Goal: Navigation & Orientation: Go to known website

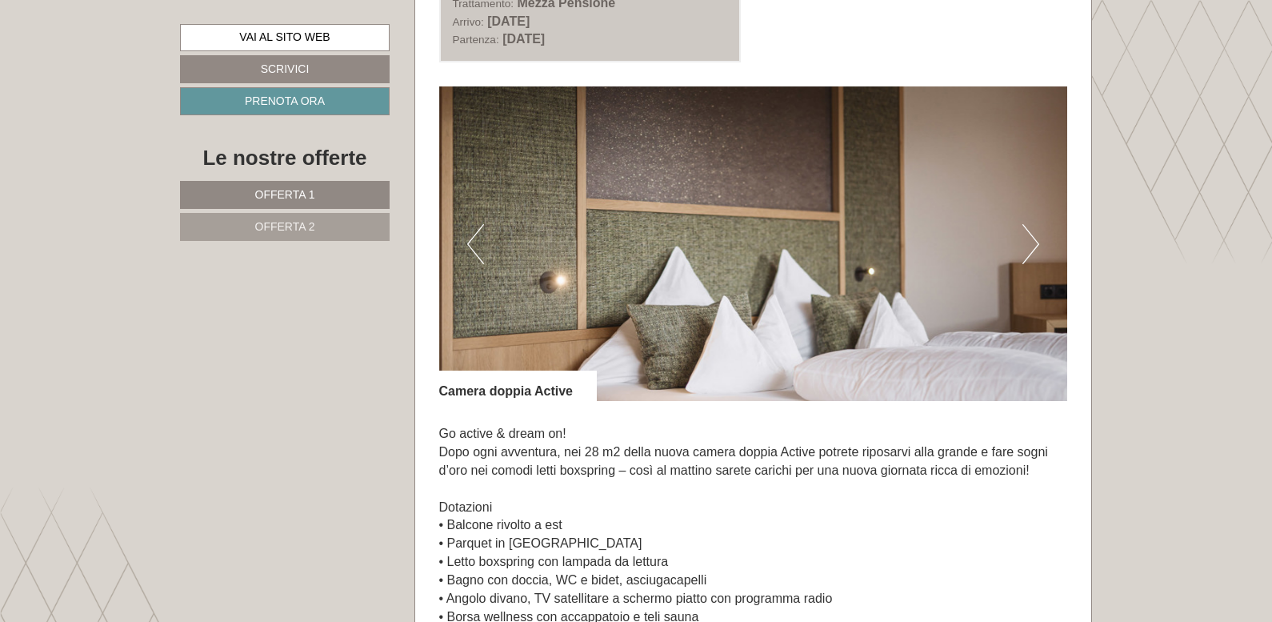
scroll to position [2130, 0]
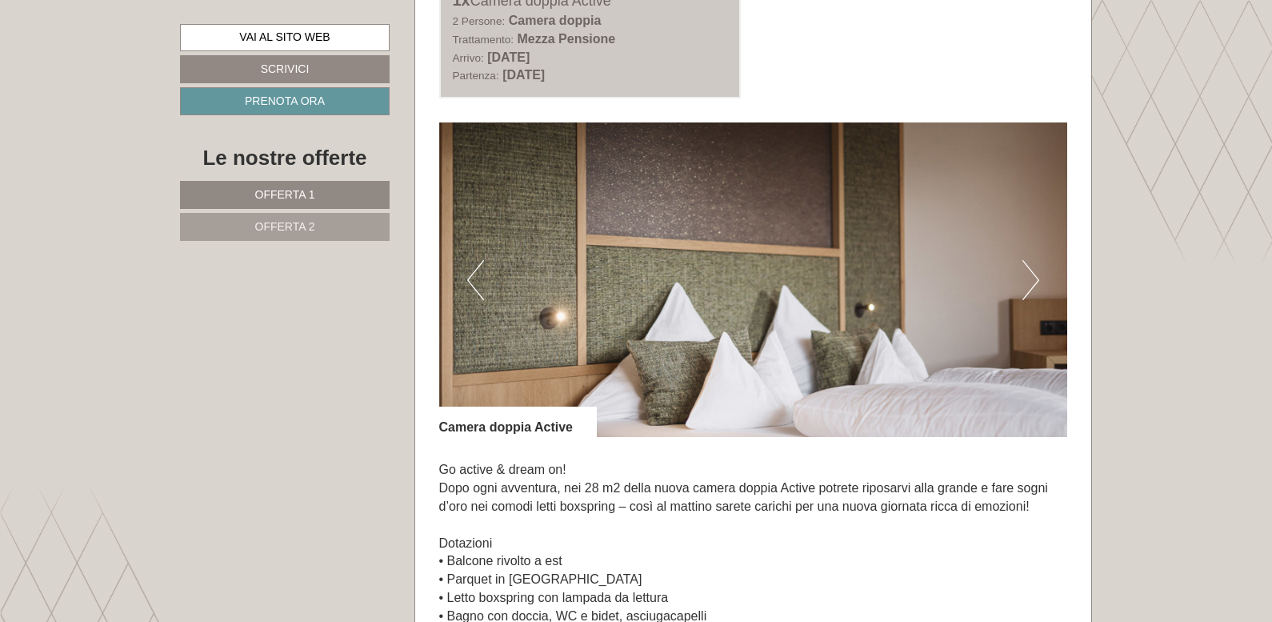
click at [1021, 286] on img at bounding box center [753, 279] width 629 height 314
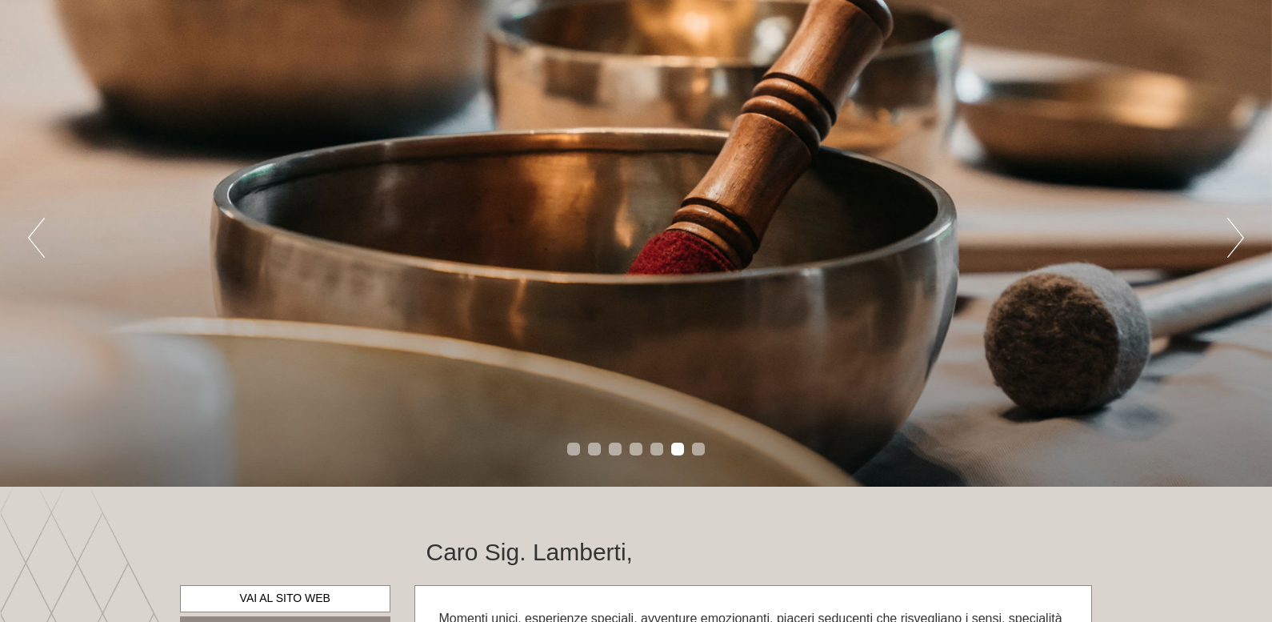
scroll to position [0, 0]
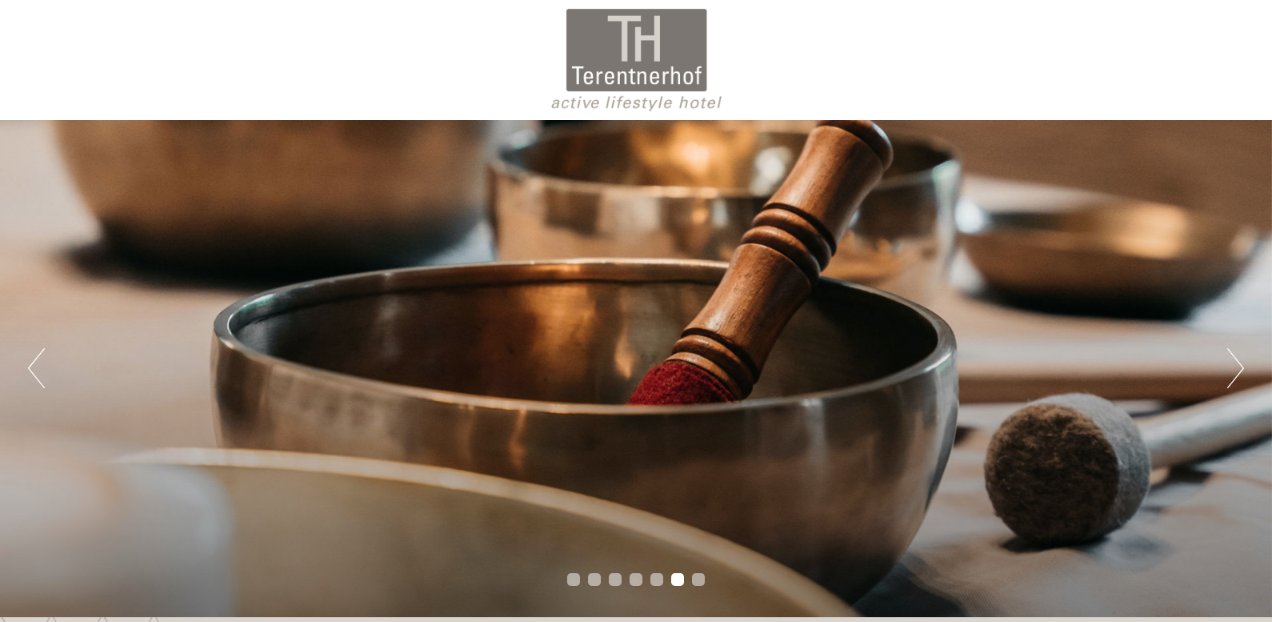
click at [606, 72] on div at bounding box center [636, 60] width 896 height 104
click at [590, 106] on div at bounding box center [636, 60] width 896 height 104
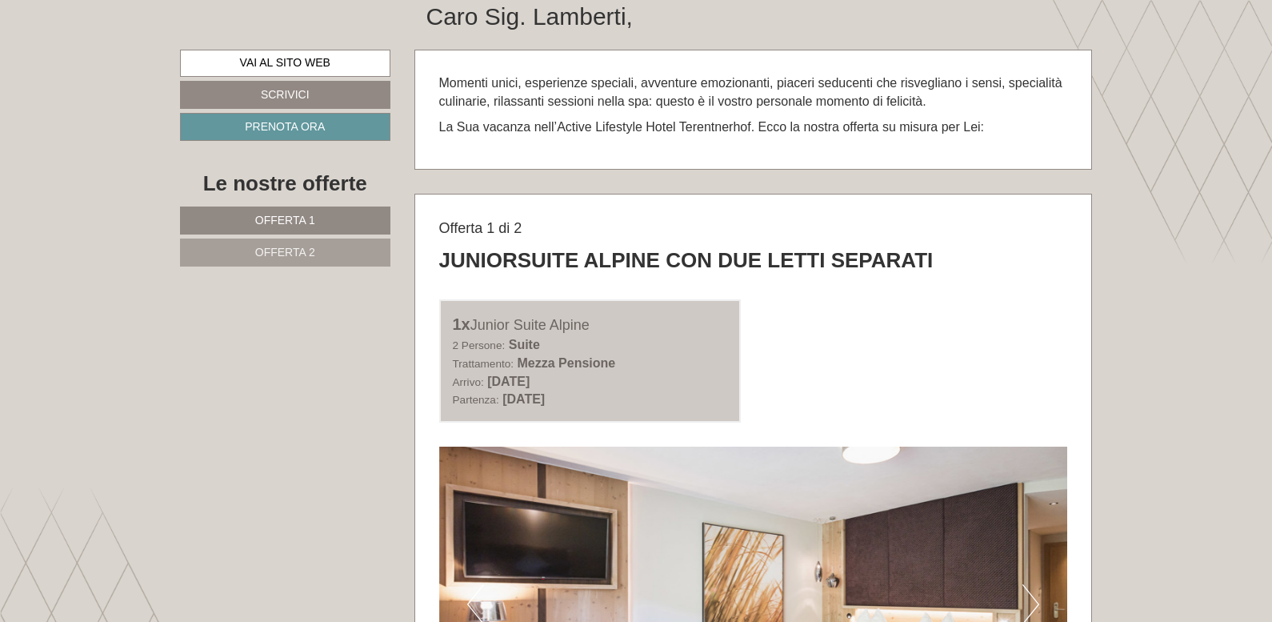
scroll to position [666, 0]
click at [888, 118] on p "La Sua vacanza nell’Active Lifestyle Hotel Terentnerhof. Ecco la nostra offerta…" at bounding box center [753, 127] width 629 height 18
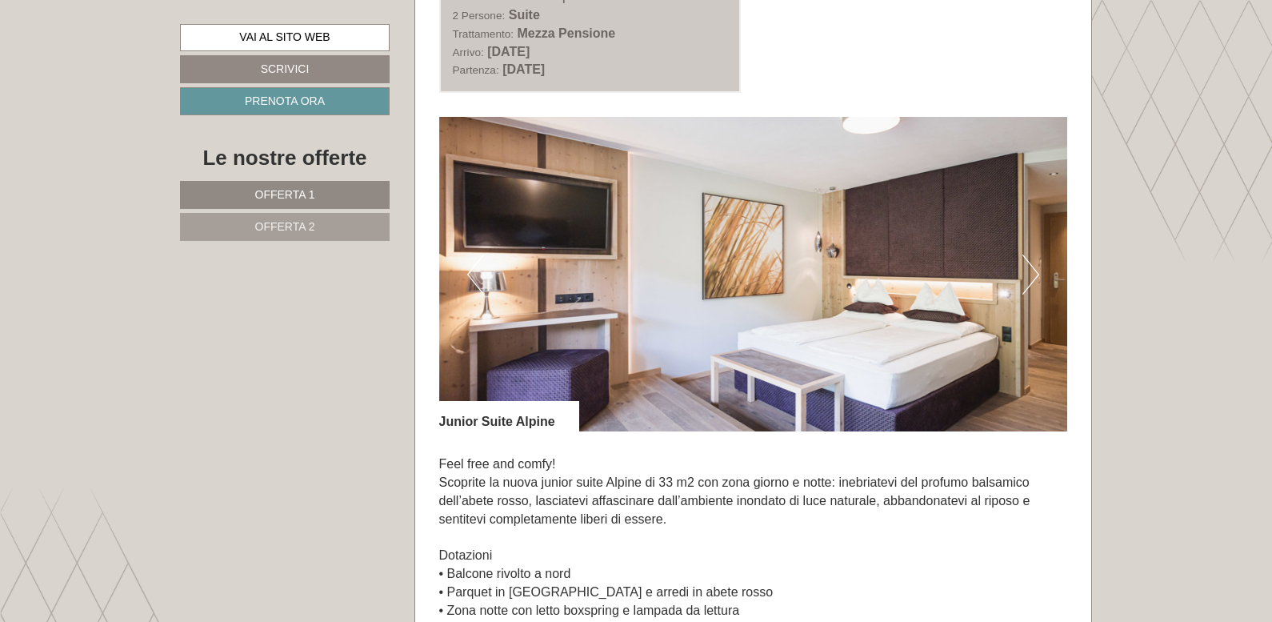
scroll to position [1066, 0]
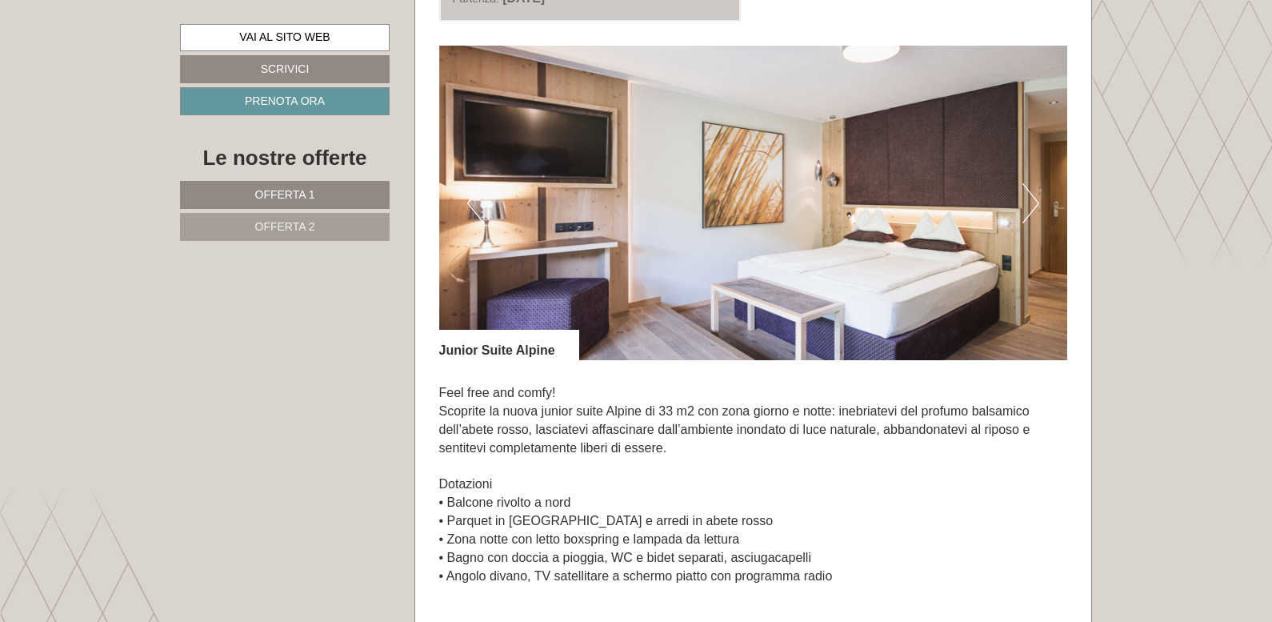
click at [1027, 201] on button "Next" at bounding box center [1030, 203] width 17 height 40
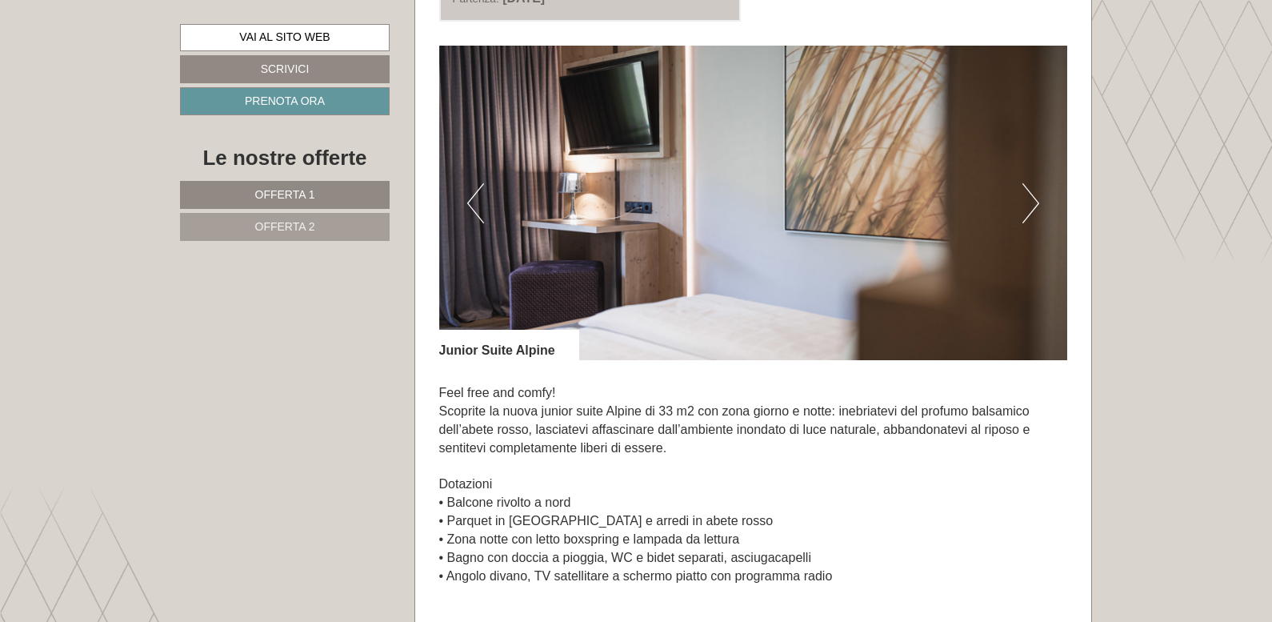
click at [1027, 201] on button "Next" at bounding box center [1030, 203] width 17 height 40
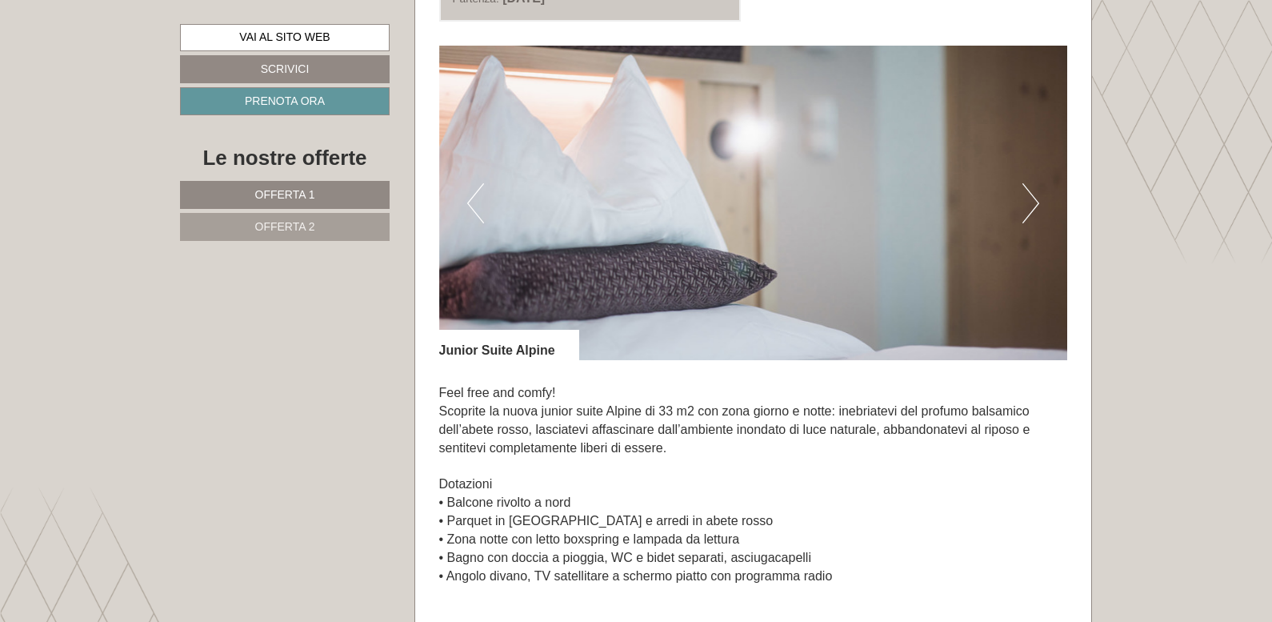
click at [1029, 204] on button "Next" at bounding box center [1030, 203] width 17 height 40
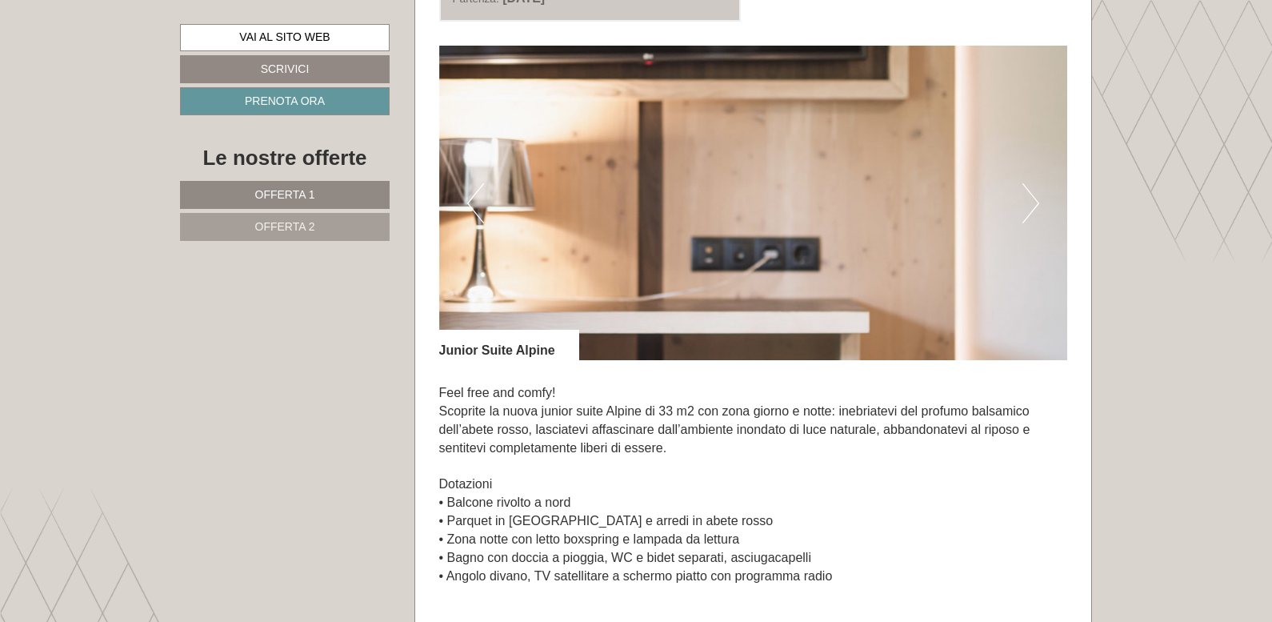
click at [1029, 204] on button "Next" at bounding box center [1030, 203] width 17 height 40
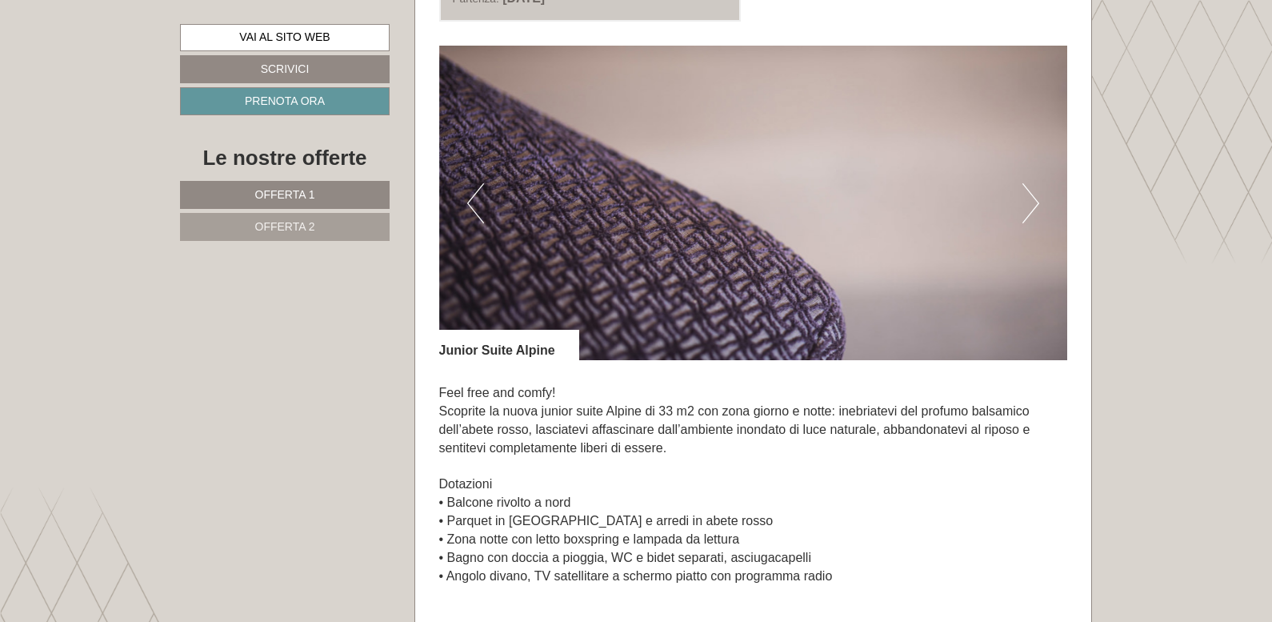
click at [1029, 204] on button "Next" at bounding box center [1030, 203] width 17 height 40
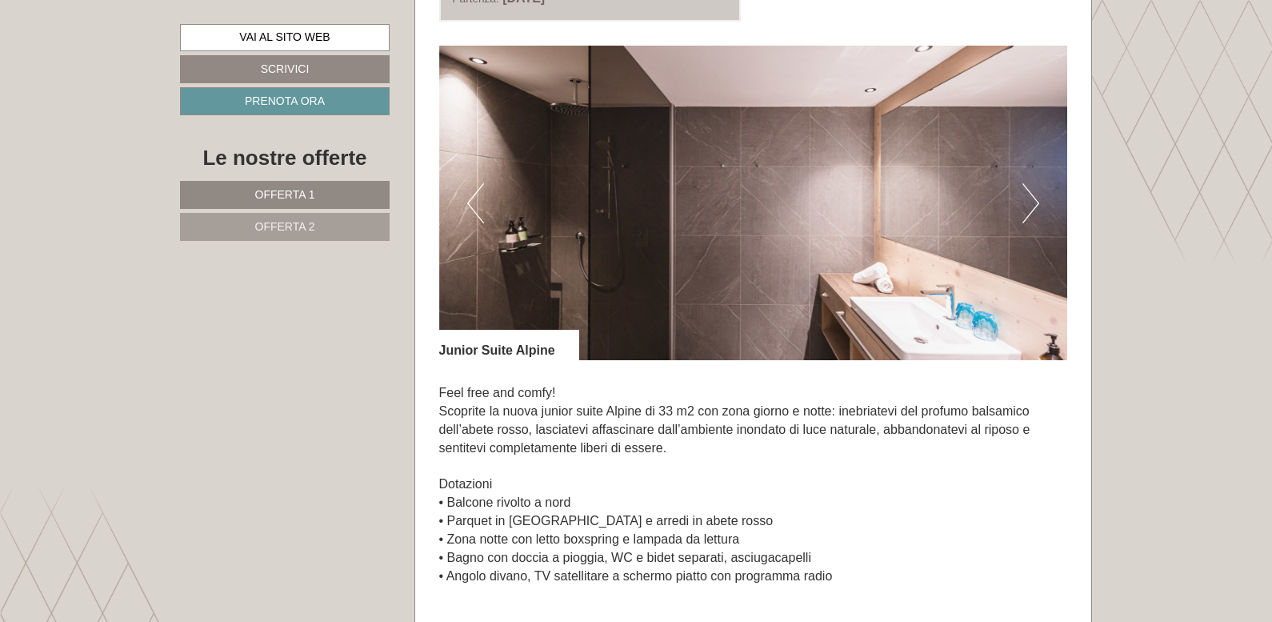
click at [1029, 204] on button "Next" at bounding box center [1030, 203] width 17 height 40
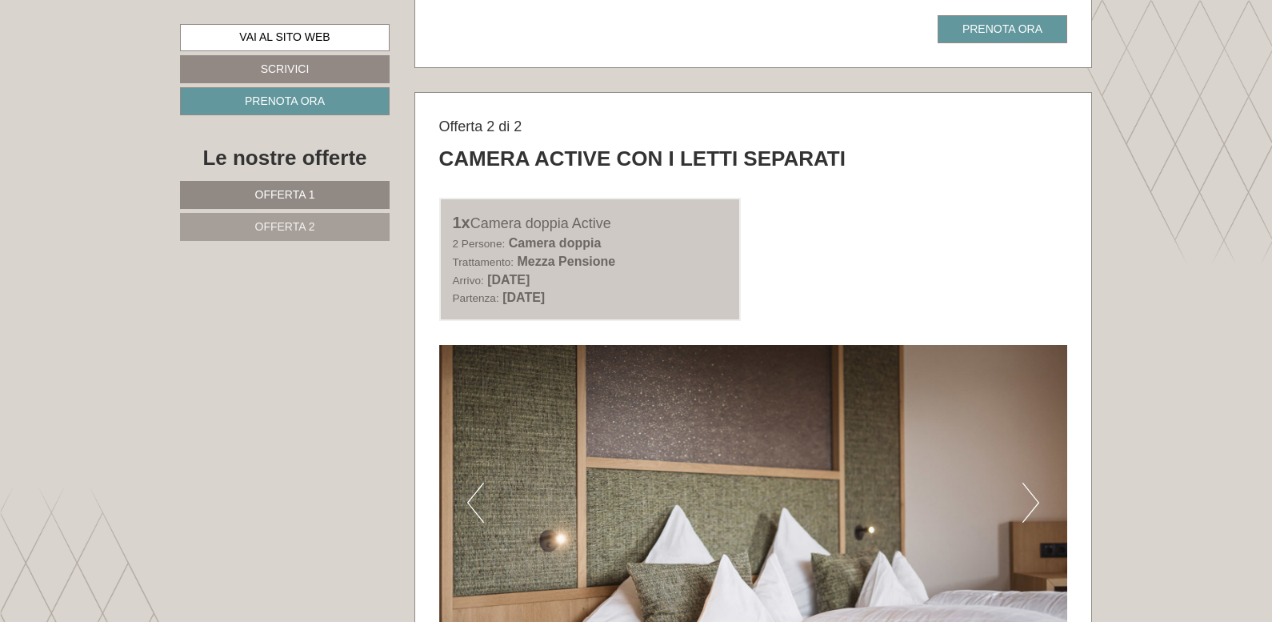
scroll to position [2000, 0]
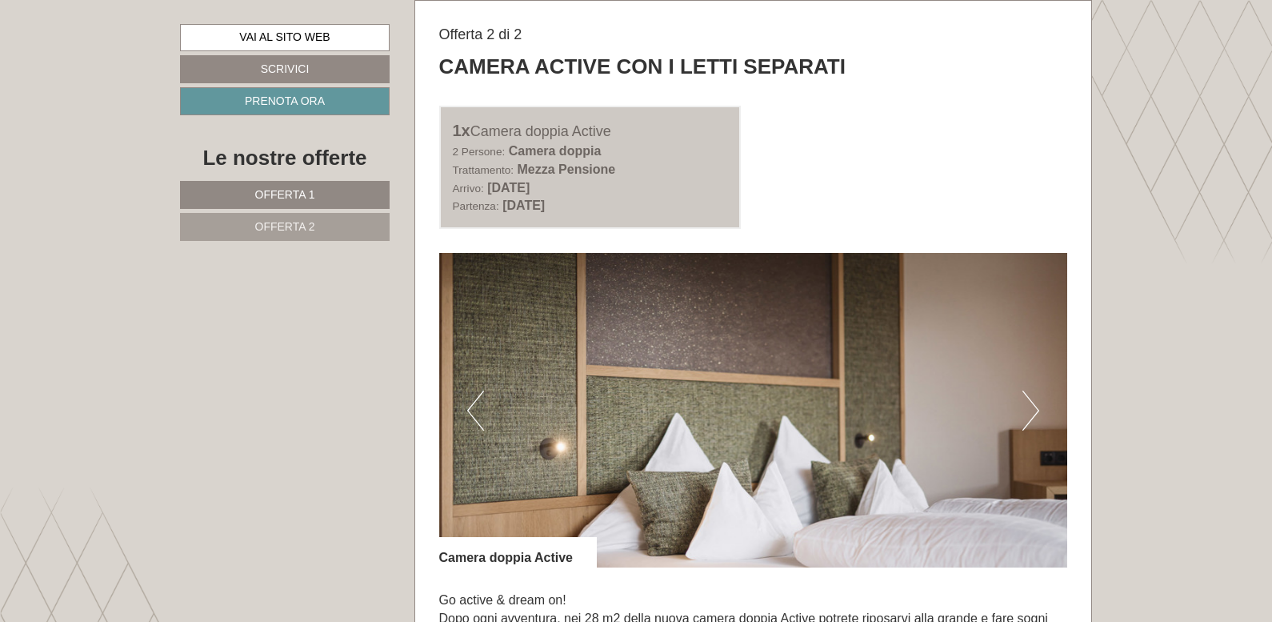
click at [1035, 417] on button "Next" at bounding box center [1030, 410] width 17 height 40
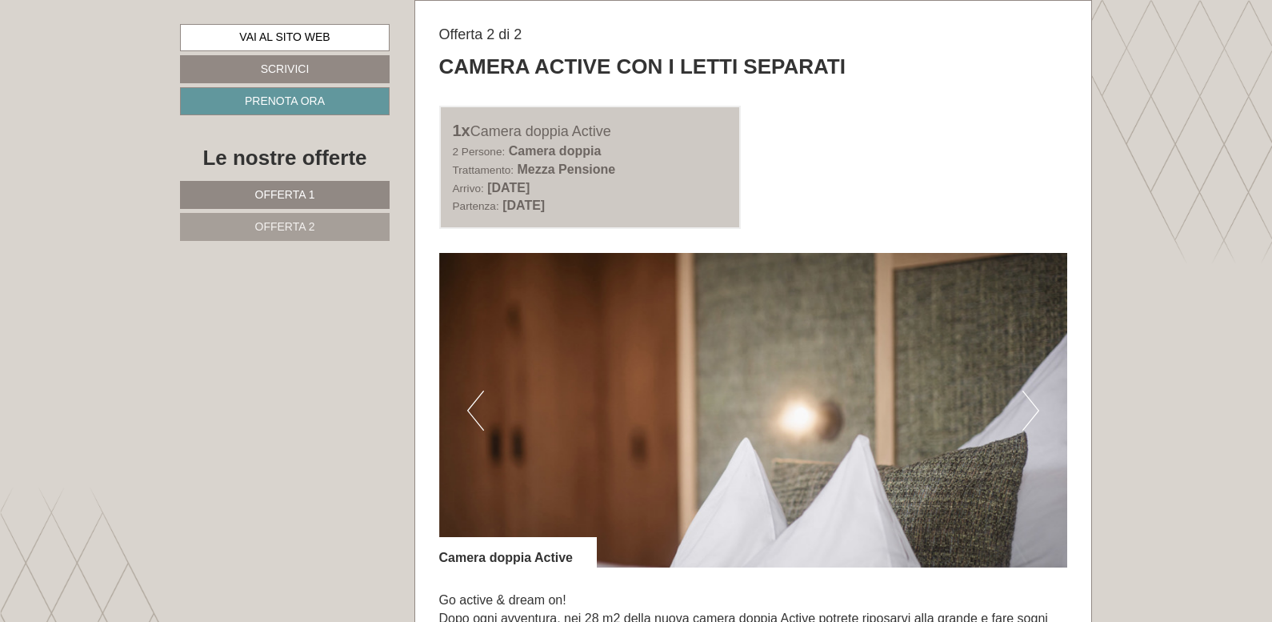
click at [1031, 417] on button "Next" at bounding box center [1030, 410] width 17 height 40
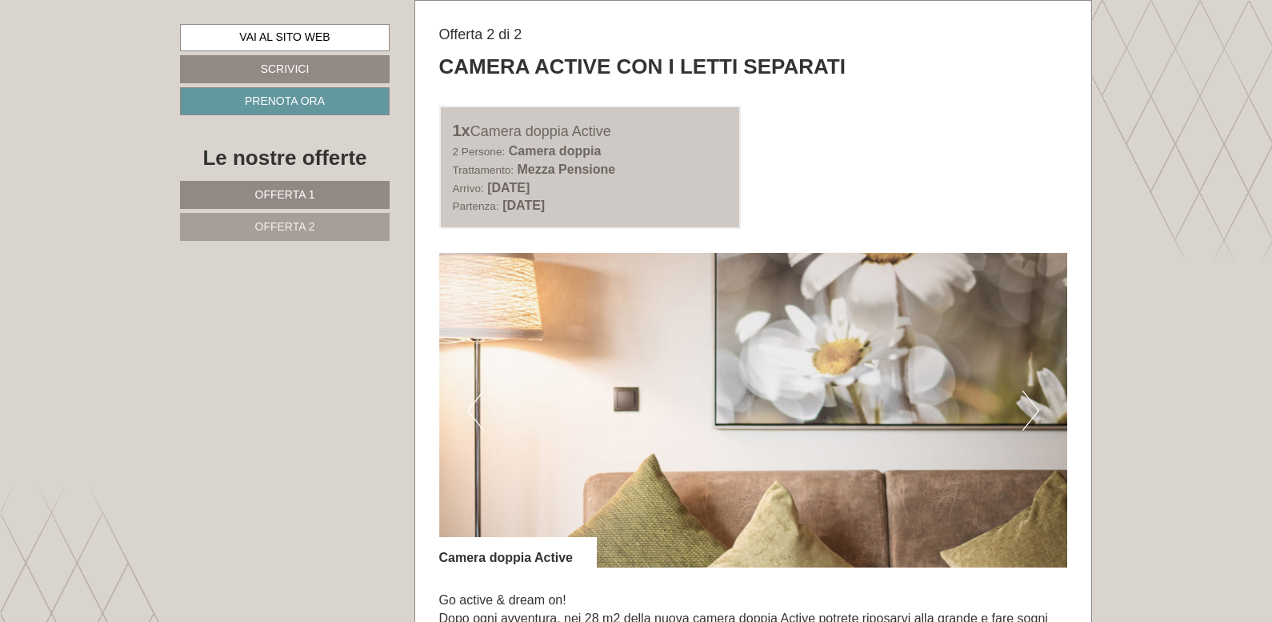
click at [1031, 417] on button "Next" at bounding box center [1030, 410] width 17 height 40
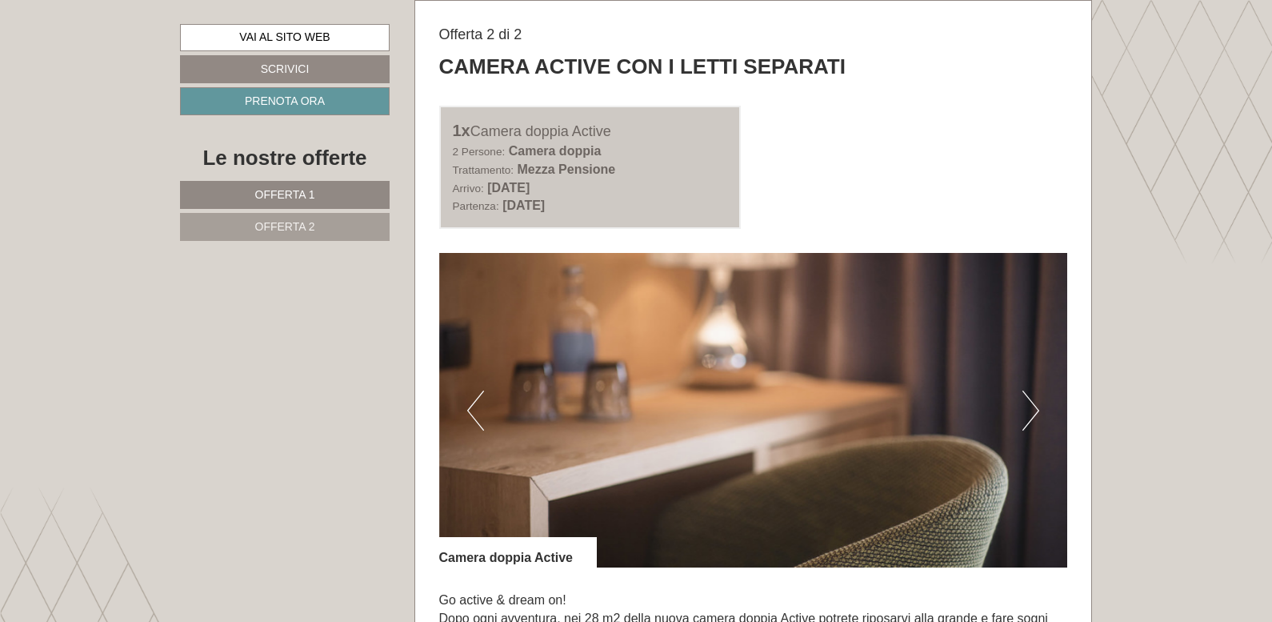
click at [1031, 417] on button "Next" at bounding box center [1030, 410] width 17 height 40
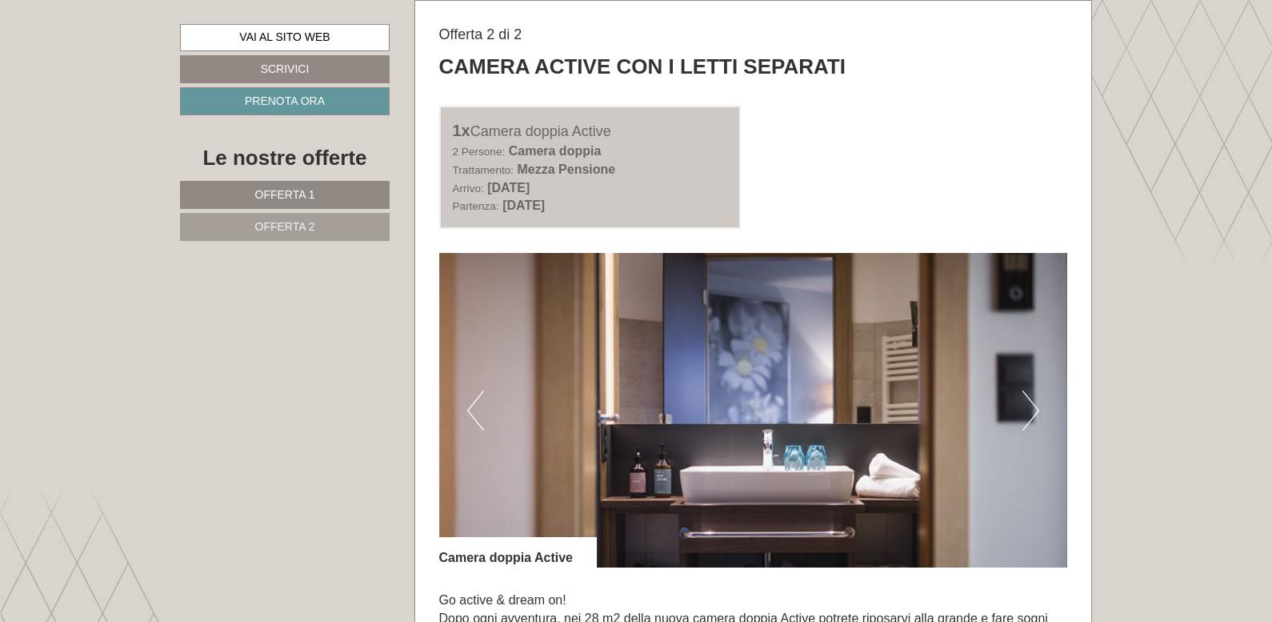
click at [1031, 417] on button "Next" at bounding box center [1030, 410] width 17 height 40
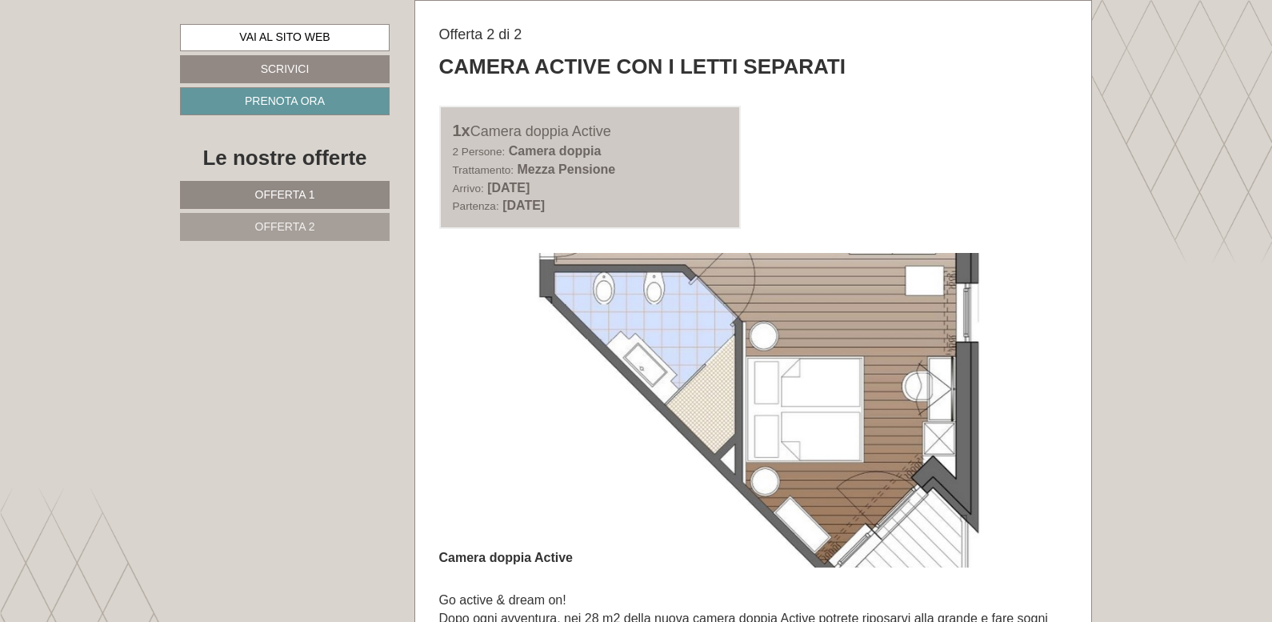
click at [1031, 417] on button "Next" at bounding box center [1030, 410] width 17 height 40
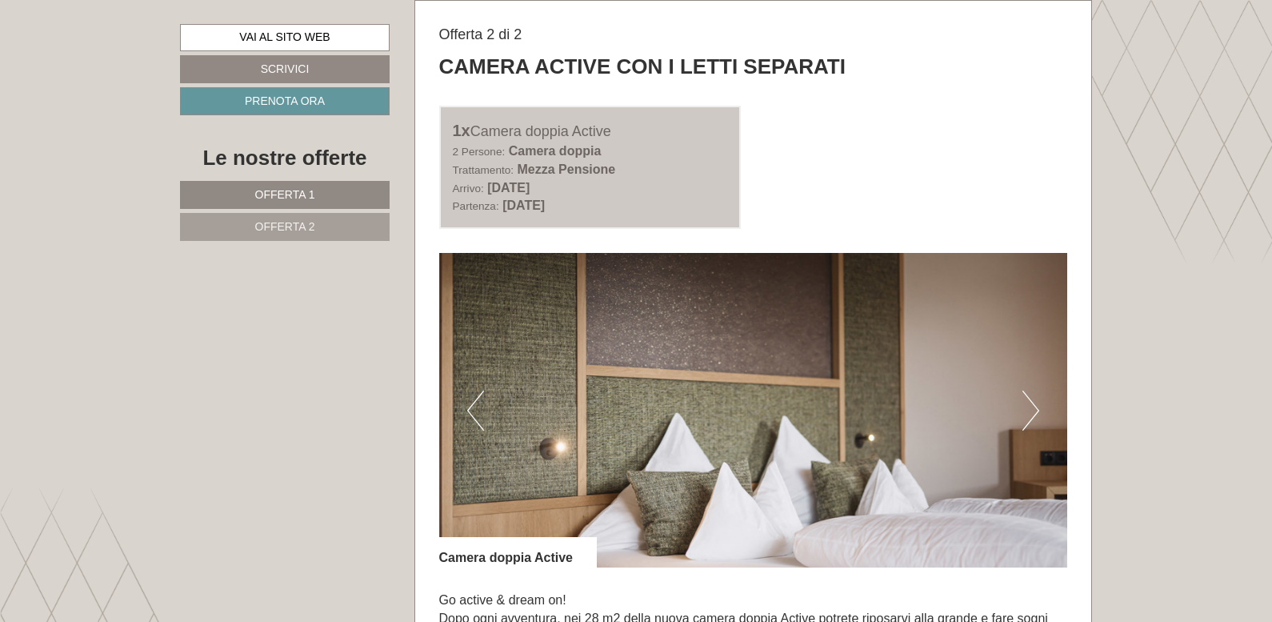
click at [1031, 417] on button "Next" at bounding box center [1030, 410] width 17 height 40
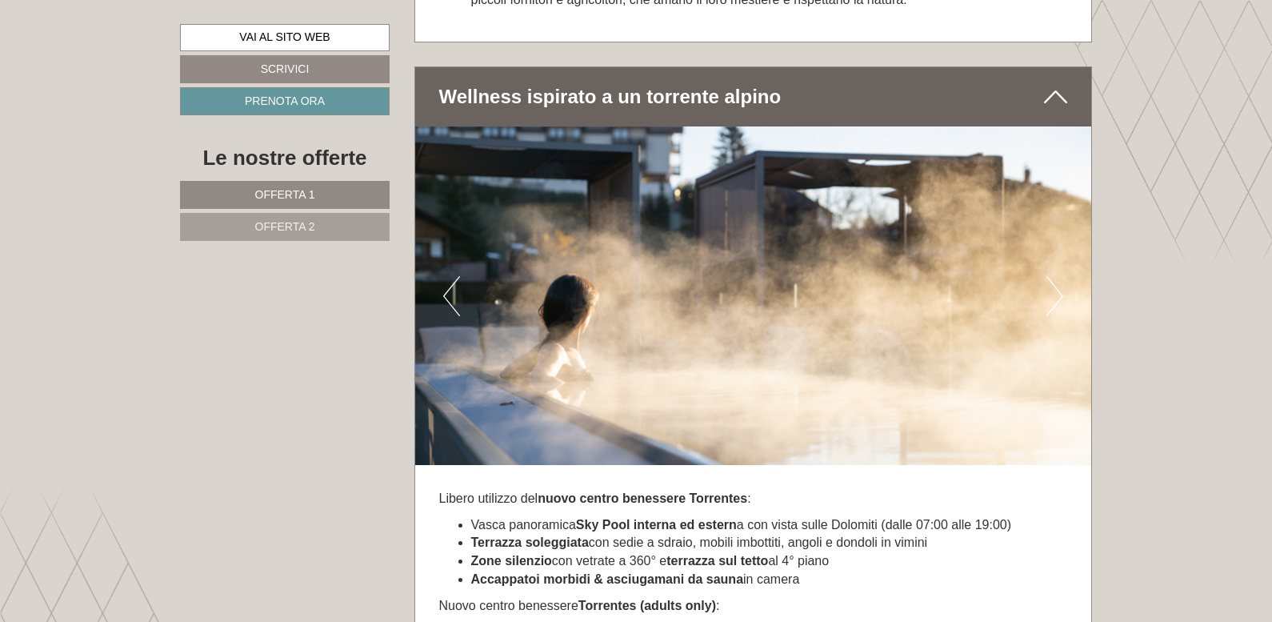
scroll to position [3999, 0]
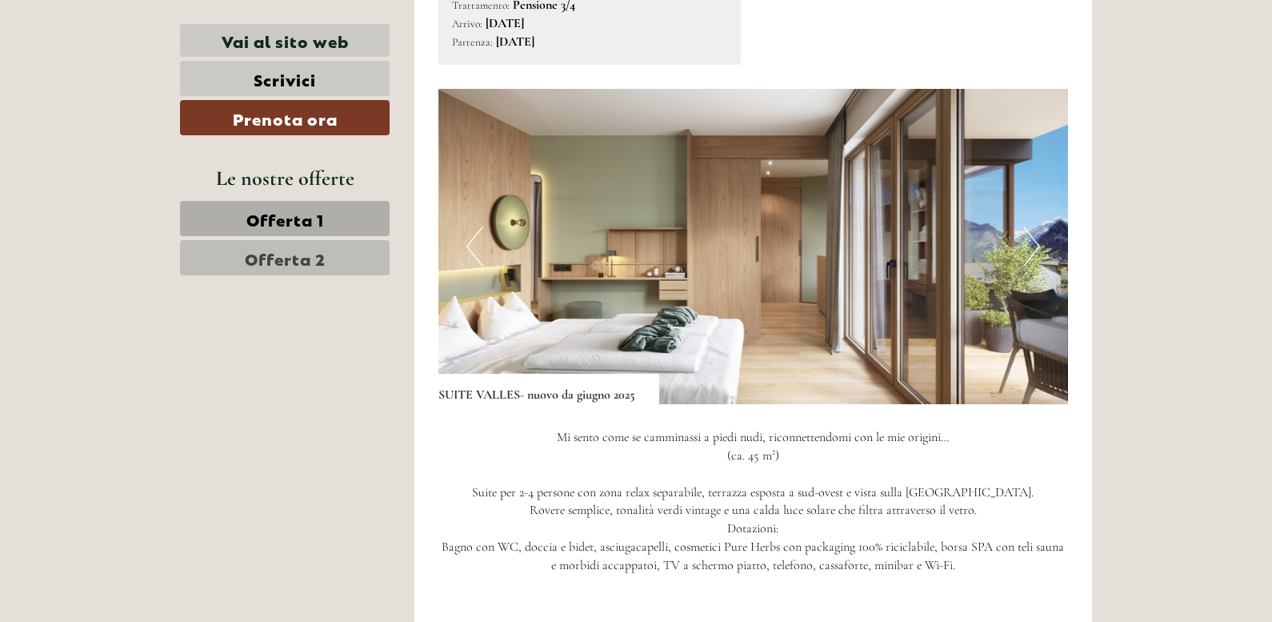
scroll to position [2400, 0]
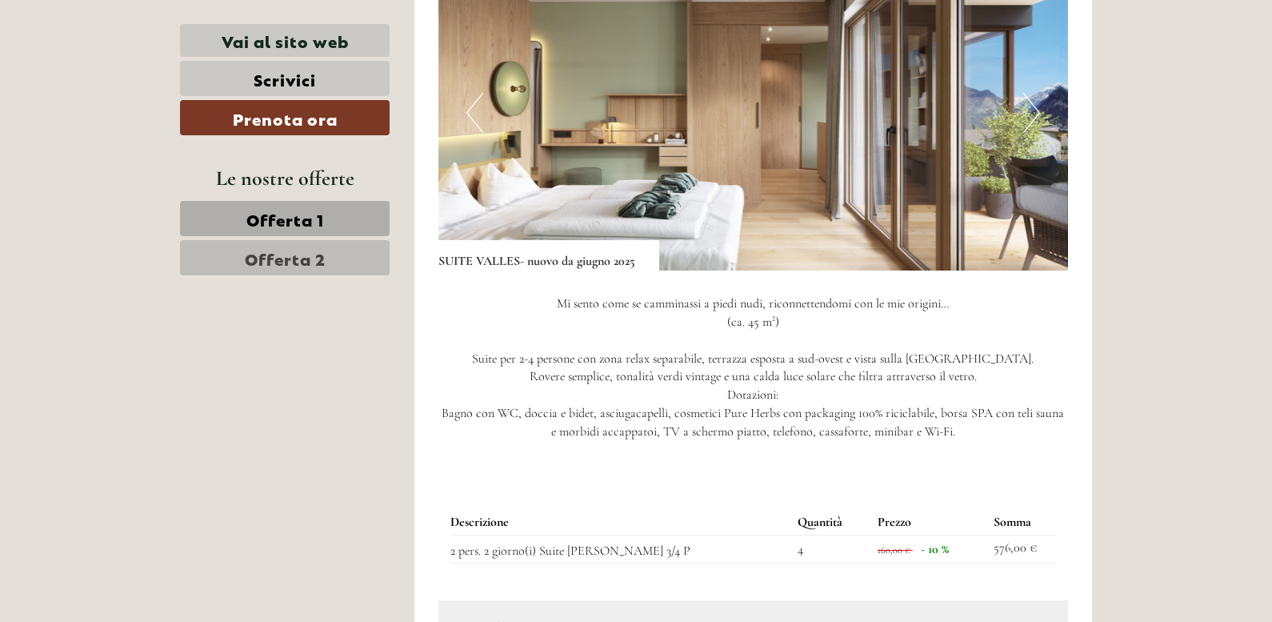
click at [1026, 112] on button "Next" at bounding box center [1031, 113] width 17 height 40
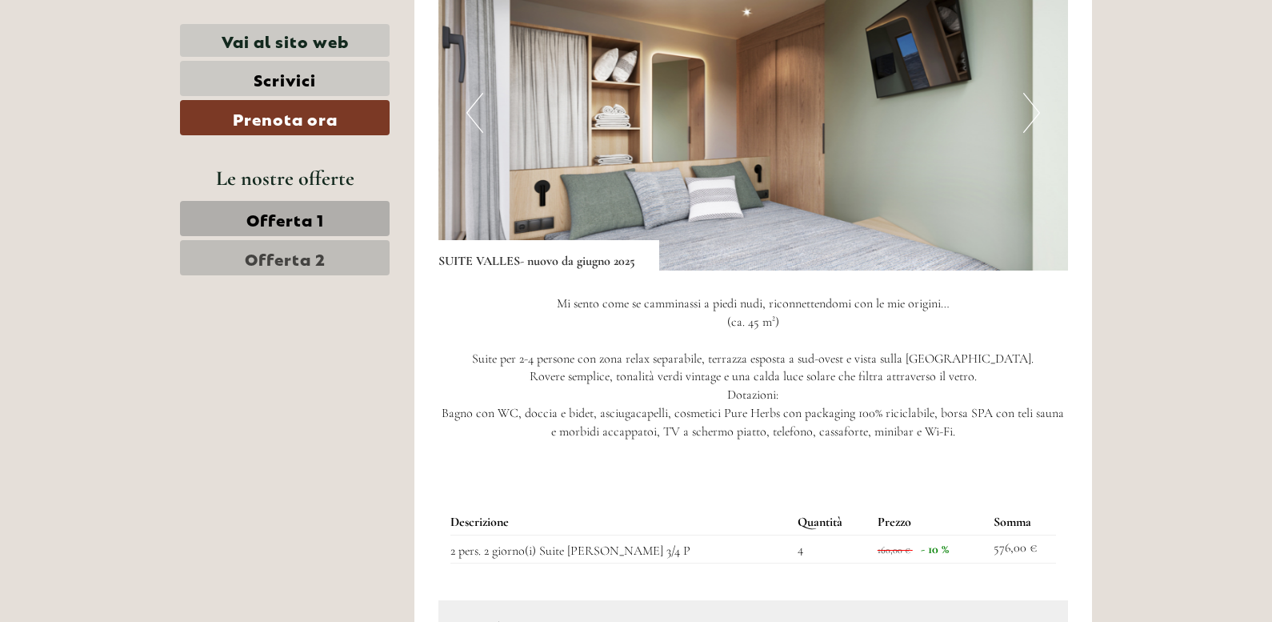
click at [1028, 112] on button "Next" at bounding box center [1031, 113] width 17 height 40
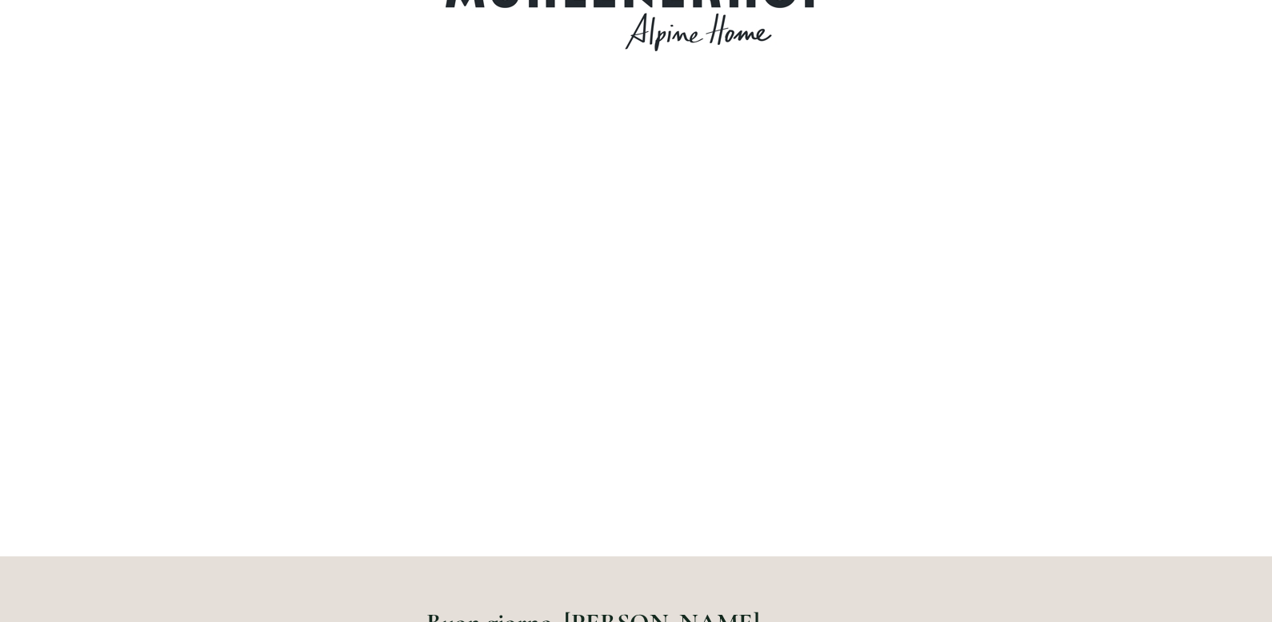
scroll to position [0, 0]
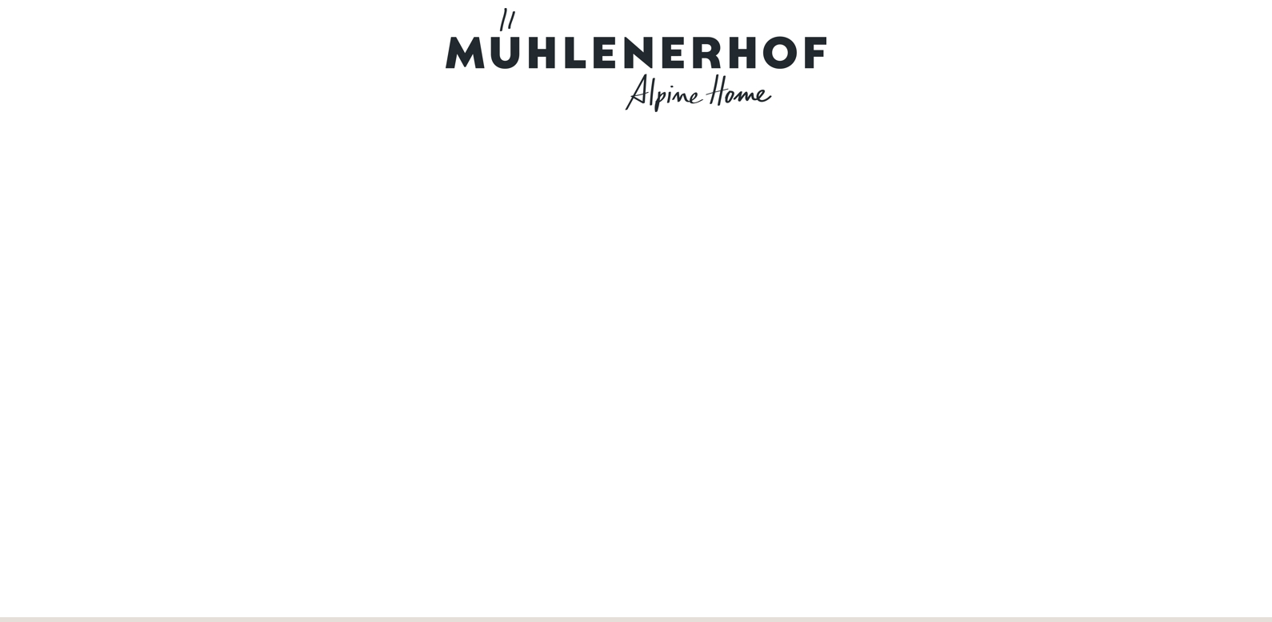
click at [522, 63] on div at bounding box center [636, 60] width 896 height 104
click at [658, 89] on div at bounding box center [636, 60] width 896 height 104
click at [661, 58] on div at bounding box center [636, 60] width 896 height 104
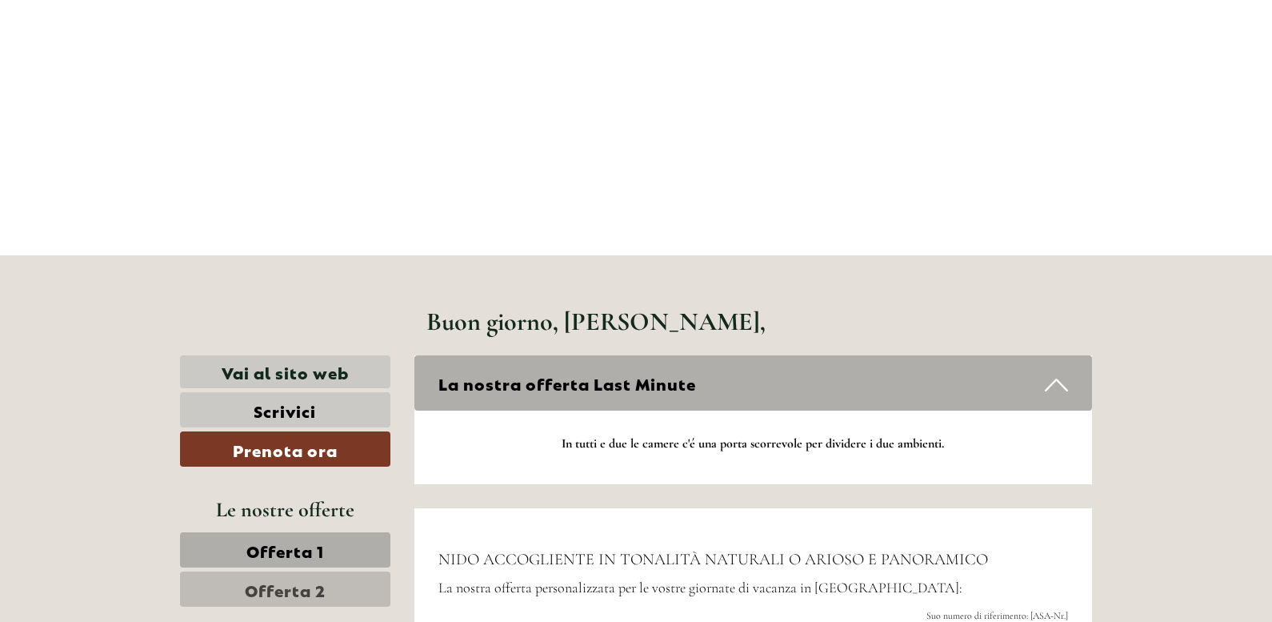
scroll to position [400, 0]
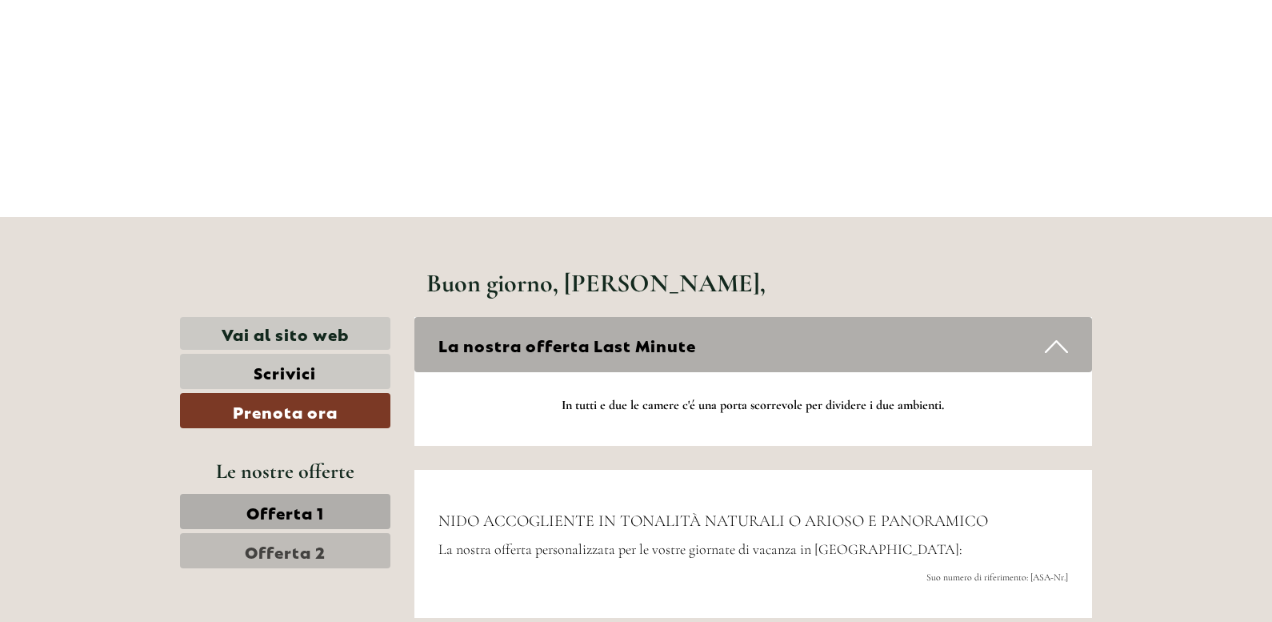
click at [546, 290] on h1 "Buon giorno, Signor Lamberti," at bounding box center [595, 283] width 339 height 28
click at [302, 335] on link "Vai al sito web" at bounding box center [285, 333] width 210 height 33
